Goal: Task Accomplishment & Management: Manage account settings

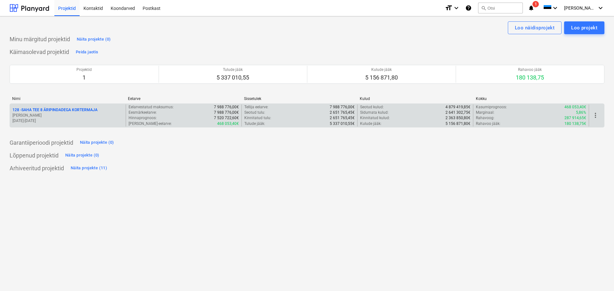
click at [44, 114] on p "[PERSON_NAME]" at bounding box center [67, 115] width 111 height 5
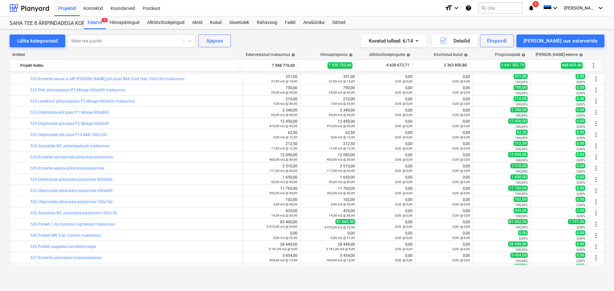
scroll to position [741, 0]
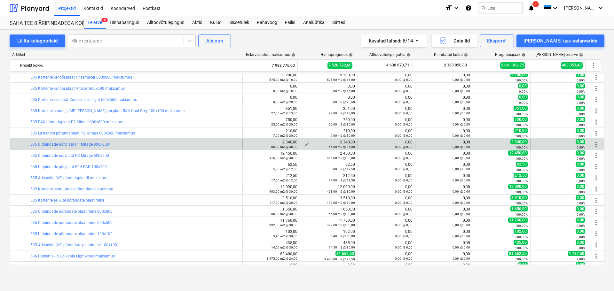
click at [303, 143] on button "edit" at bounding box center [307, 145] width 8 height 8
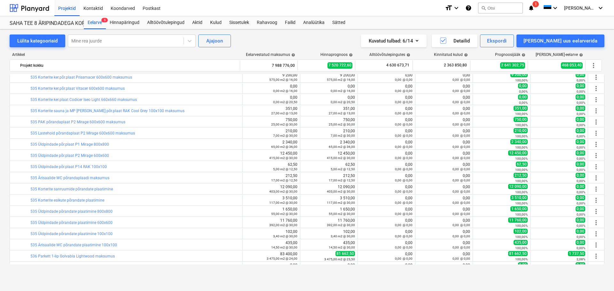
type textarea "x"
type input "65,00"
type input "36,00"
type input "2 340,00"
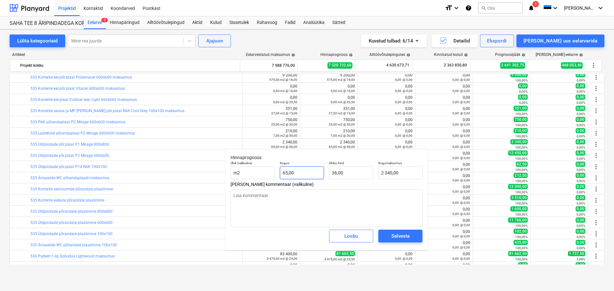
type textarea "x"
click at [299, 173] on input "65" at bounding box center [302, 173] width 44 height 13
type input "6"
type textarea "x"
type input "216,00"
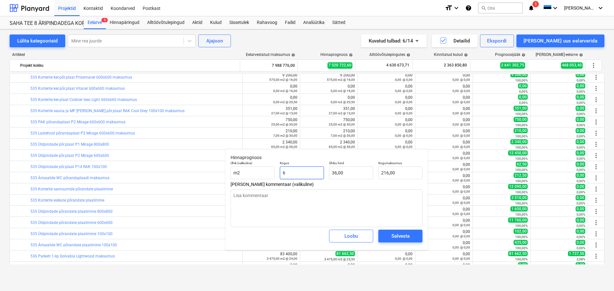
type textarea "x"
type input "6,"
type textarea "x"
type input "6"
type textarea "x"
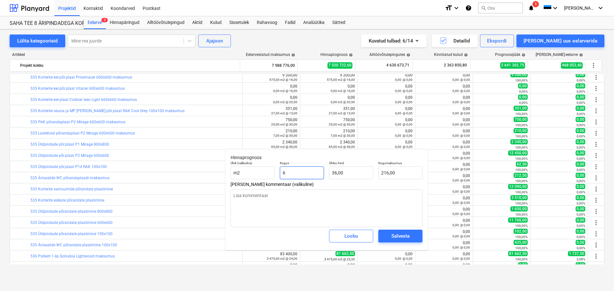
type input "65"
type input "2 340,00"
type textarea "x"
type input "65,25"
type textarea "x"
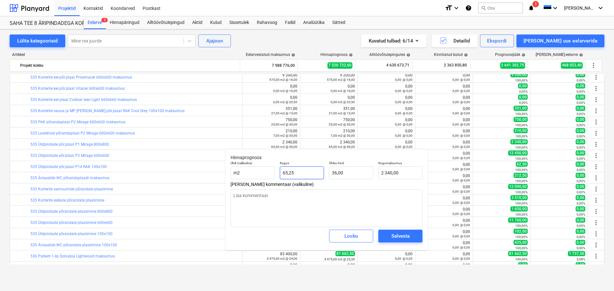
type input "2 349,00"
type textarea "x"
type input "65,258"
type input "2 349,29"
type textarea "x"
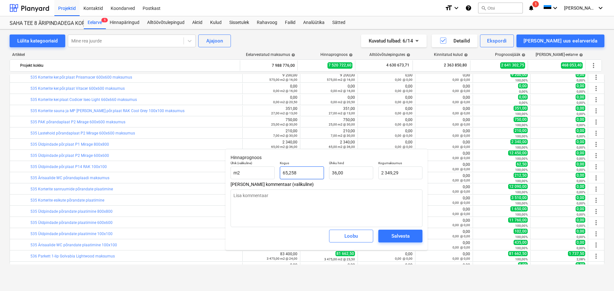
type input "65,25"
type input "2 349,00"
type textarea "x"
type input "65,2"
type input "2 347,20"
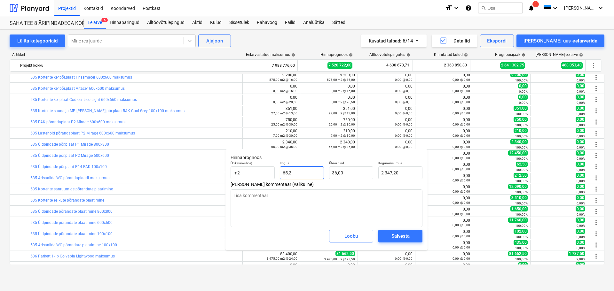
type textarea "x"
type input "65,28"
type input "2 350,08"
type input "65,28"
type textarea "x"
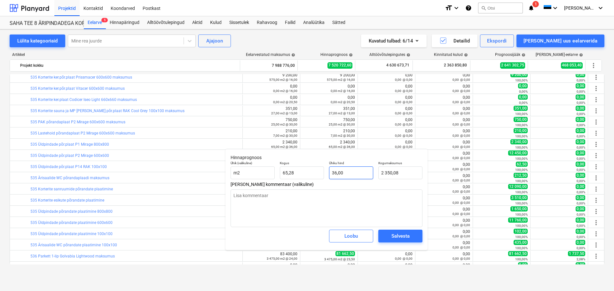
type input "36"
click at [359, 173] on input "36" at bounding box center [351, 173] width 44 height 13
type textarea "x"
type input "3"
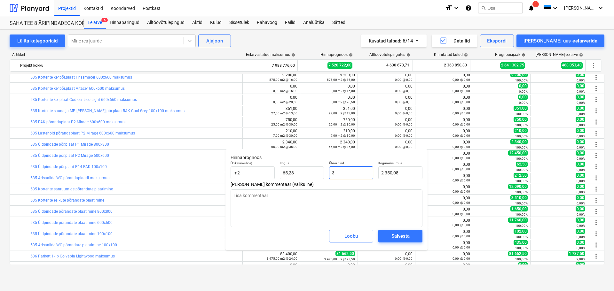
type input "195,84"
type textarea "x"
type input "35"
type input "2 284,80"
type input "35"
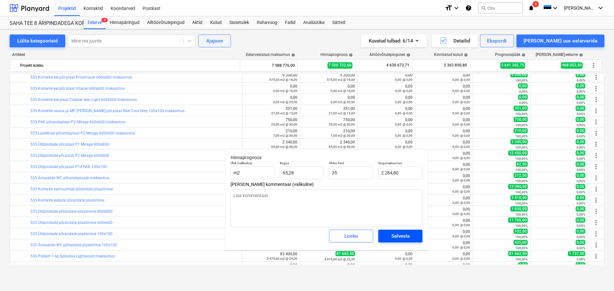
type textarea "x"
type input "35,00"
click at [402, 238] on div "Salvesta" at bounding box center [400, 236] width 18 height 8
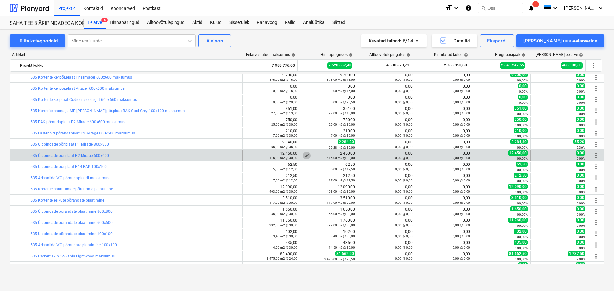
click at [304, 154] on span "edit" at bounding box center [306, 155] width 5 height 5
type textarea "x"
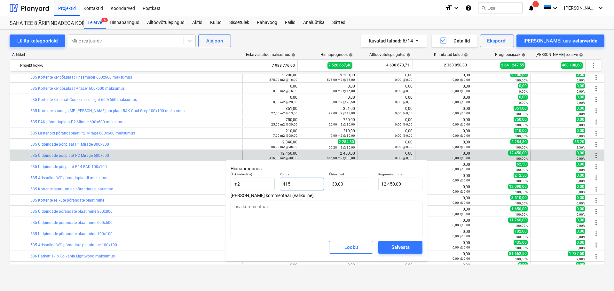
click at [295, 180] on input "415" at bounding box center [302, 184] width 44 height 13
click at [294, 181] on input "415" at bounding box center [302, 184] width 44 height 13
type input "4"
type textarea "x"
type input "120,00"
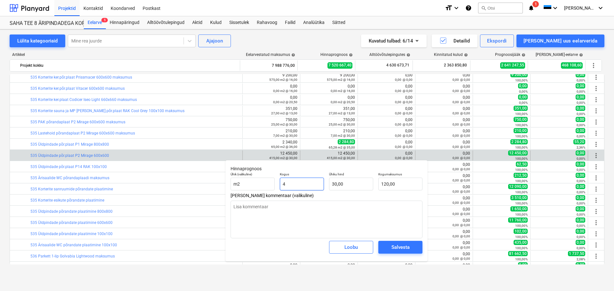
type textarea "x"
type input "47"
type input "1 410,00"
type textarea "x"
type input "475"
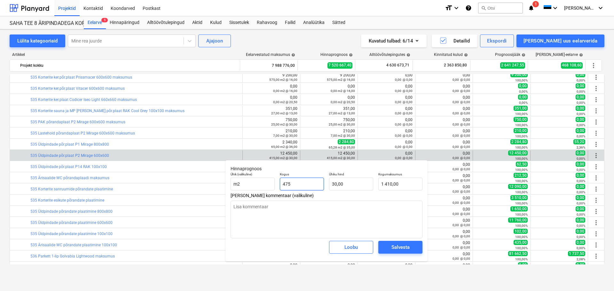
type input "14 250,00"
type textarea "x"
type input "475,"
type textarea "x"
type input "475,2"
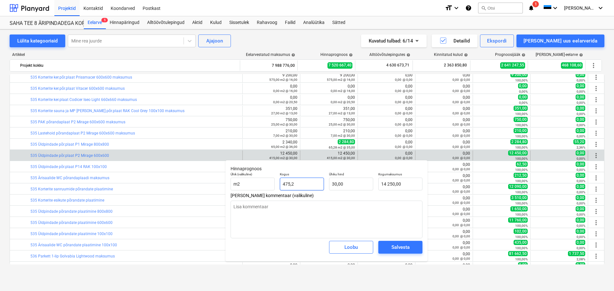
type input "14 256,00"
type input "475,2"
type textarea "x"
type input "475,20"
type input "30"
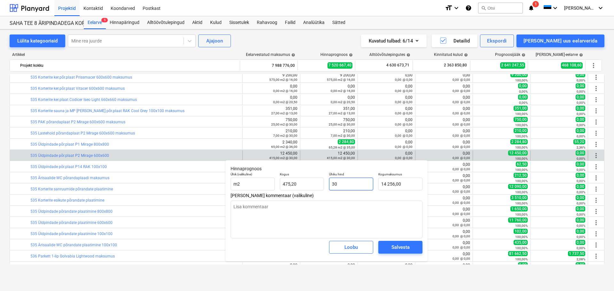
click at [345, 182] on input "30" at bounding box center [351, 184] width 44 height 13
type textarea "x"
type input "2"
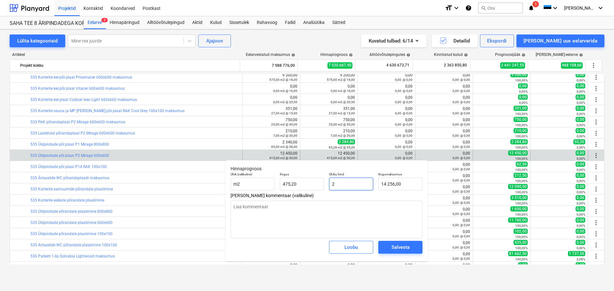
type input "950,40"
type textarea "x"
type input "25"
type input "11 880,00"
type input "25"
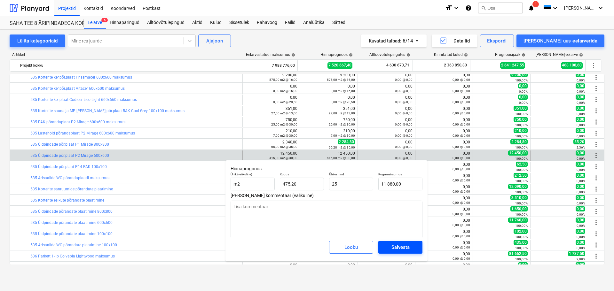
type textarea "x"
type input "25,00"
click at [395, 247] on div "Salvesta" at bounding box center [400, 247] width 18 height 8
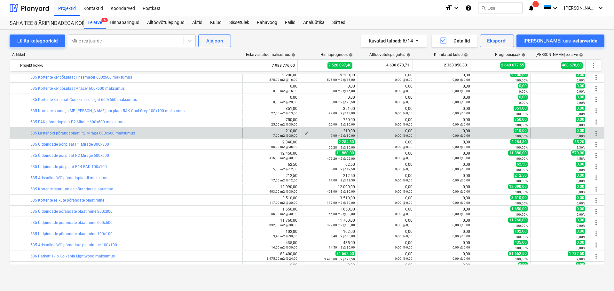
click at [304, 132] on span "edit" at bounding box center [306, 133] width 5 height 5
type textarea "x"
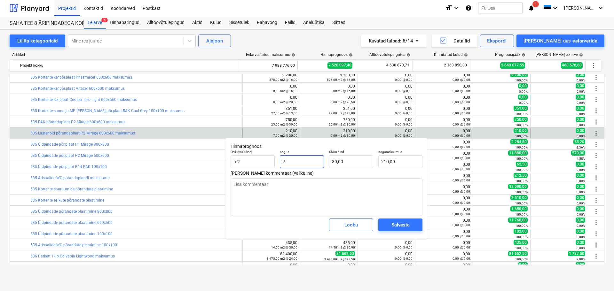
click at [294, 160] on input "7" at bounding box center [302, 161] width 44 height 13
type input "1"
type textarea "x"
type input "30,00"
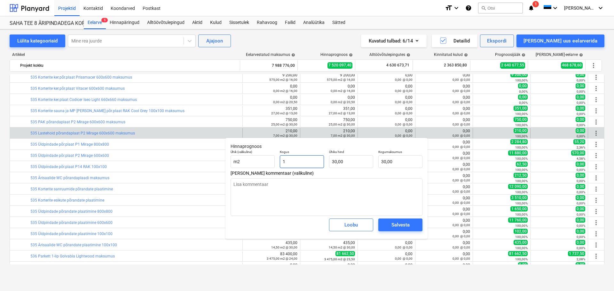
type textarea "x"
type input "10"
type input "300,00"
type textarea "x"
type input "10,"
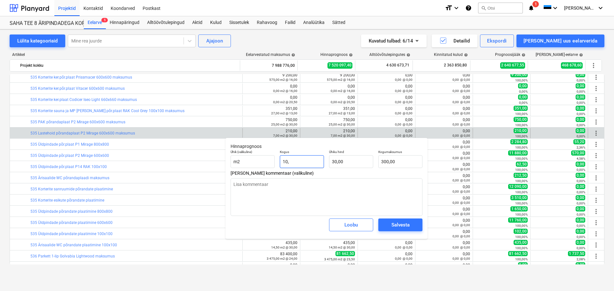
type textarea "x"
type input "10,8"
type input "324,00"
type input "10,8"
type textarea "x"
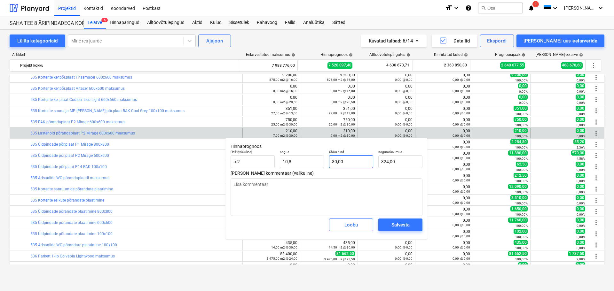
type input "10,80"
type input "30"
click at [346, 159] on input "30" at bounding box center [351, 161] width 44 height 13
type textarea "x"
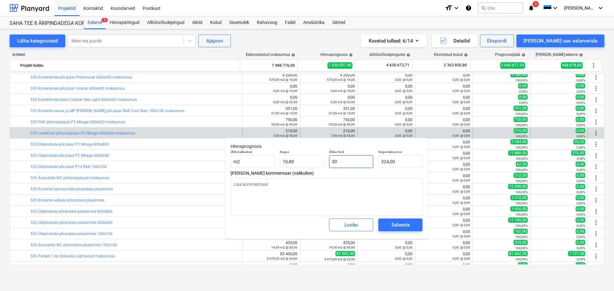
type input "2"
type input "21,60"
type textarea "x"
type input "27"
type input "291,60"
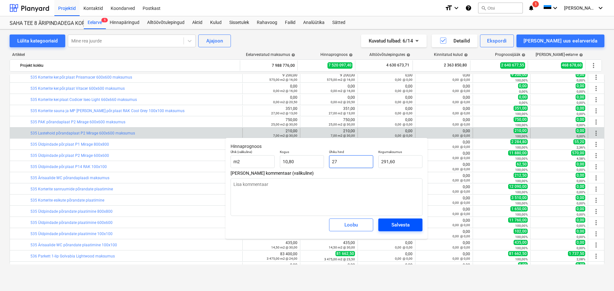
type input "27"
type textarea "x"
type input "27,00"
click at [392, 221] on button "Salvesta" at bounding box center [400, 225] width 44 height 13
type textarea "x"
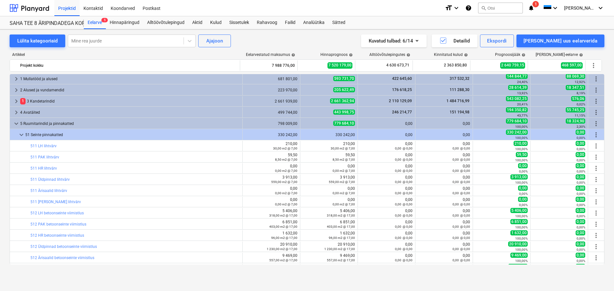
scroll to position [0, 0]
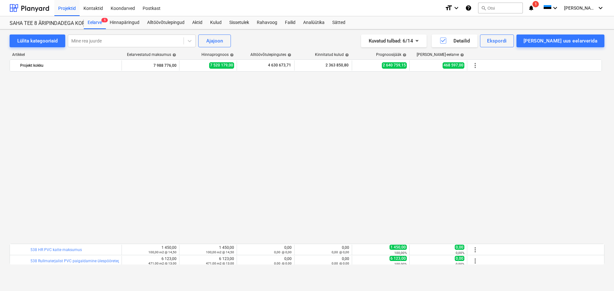
scroll to position [1029, 0]
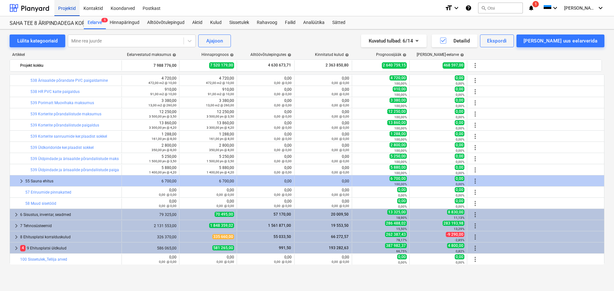
click at [66, 7] on div "Projektid" at bounding box center [66, 8] width 25 height 16
